Goal: Information Seeking & Learning: Find specific fact

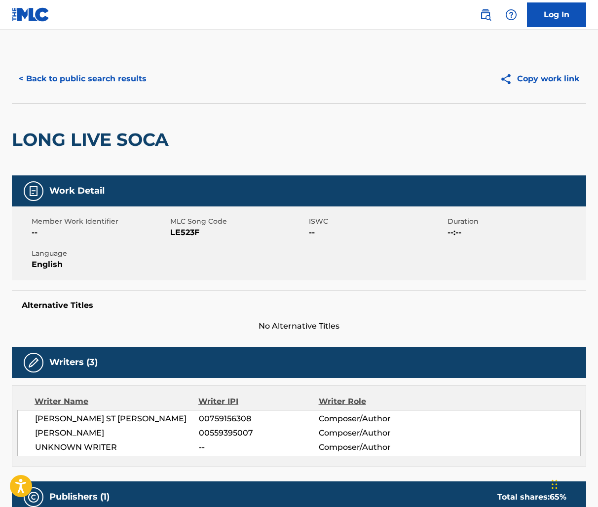
click at [134, 75] on button "< Back to public search results" at bounding box center [83, 79] width 142 height 25
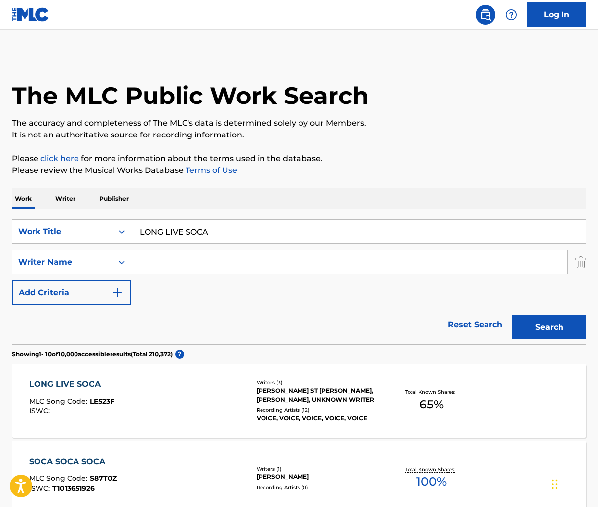
drag, startPoint x: 224, startPoint y: 232, endPoint x: -1, endPoint y: 191, distance: 228.6
click at [0, 191] on html "Accessibility Screen-Reader Guide, Feedback, and Issue Reporting | New window C…" at bounding box center [299, 253] width 598 height 507
paste input "SANTA BABY"
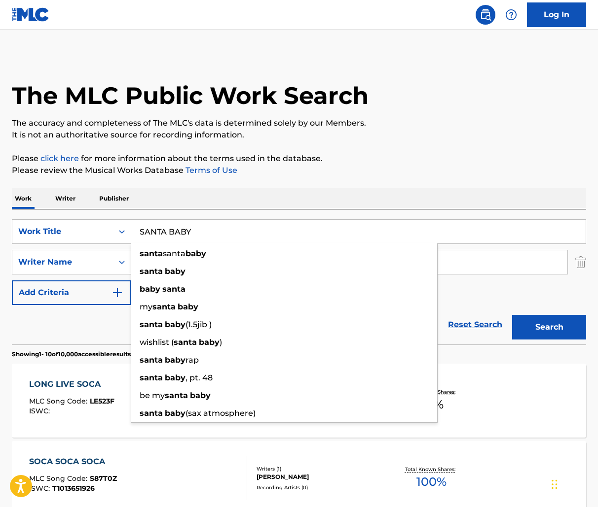
type input "SANTA BABY"
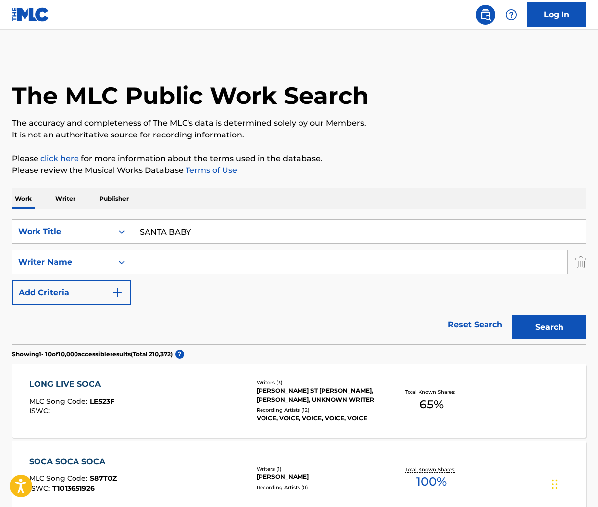
click at [180, 261] on input "Search Form" at bounding box center [349, 263] width 436 height 24
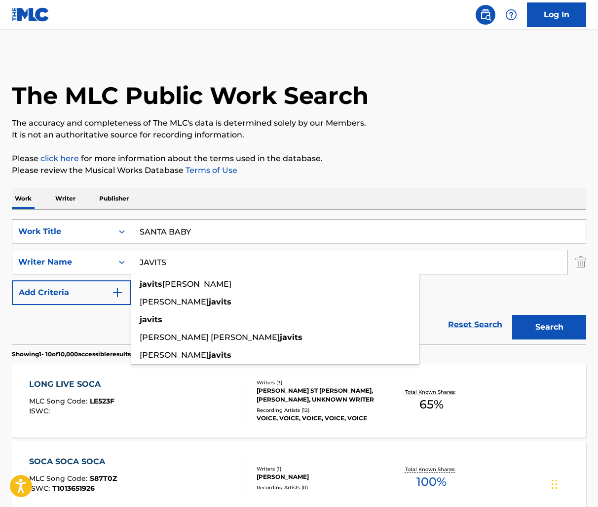
type input "JAVITS"
click at [512, 315] on button "Search" at bounding box center [549, 327] width 74 height 25
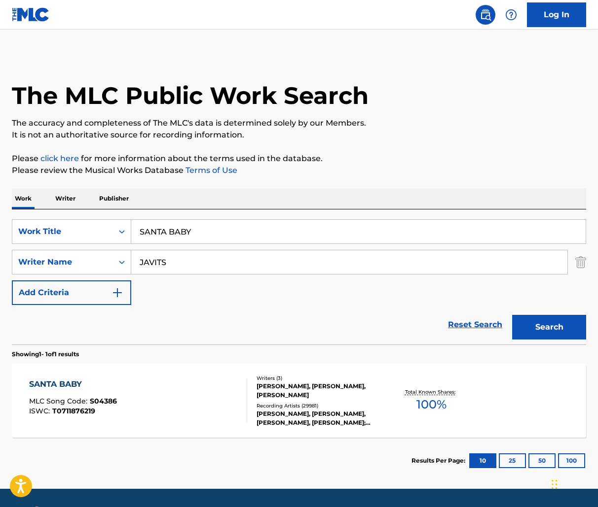
click at [181, 401] on div "SANTA BABY MLC Song Code : S04386 ISWC : T0711876219" at bounding box center [138, 401] width 218 height 44
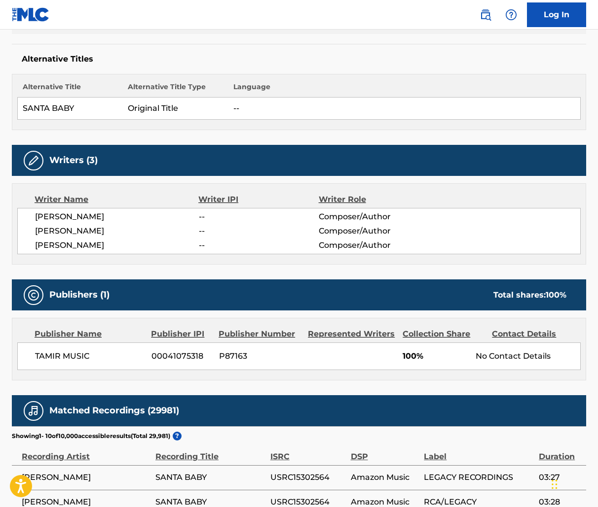
scroll to position [262, 0]
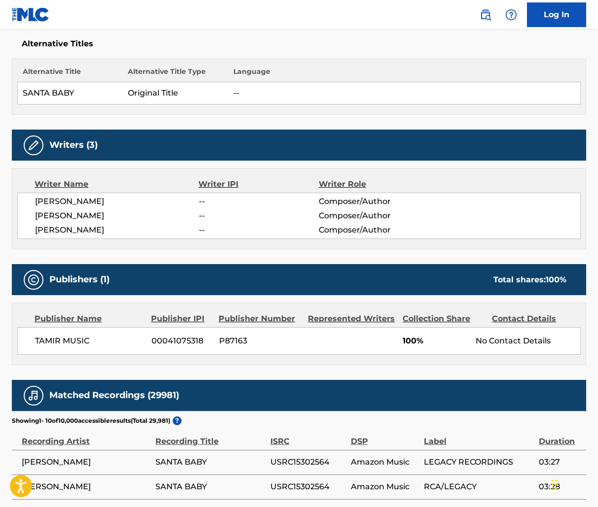
click at [108, 250] on div "Writer Name Writer IPI Writer Role [PERSON_NAME] -- Composer/Author [PERSON_NAM…" at bounding box center [299, 208] width 574 height 81
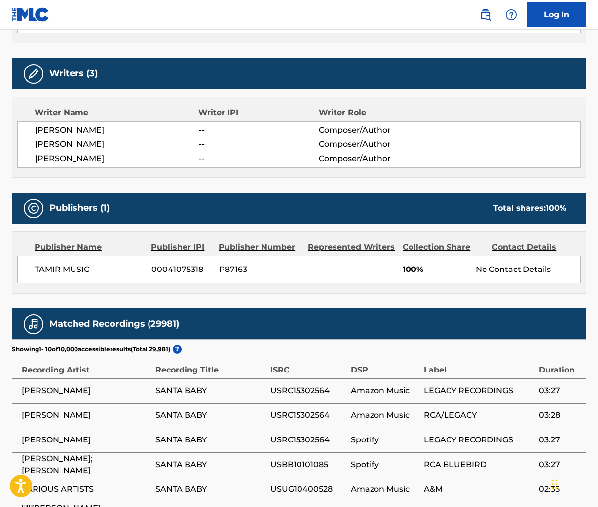
scroll to position [335, 0]
